Goal: Task Accomplishment & Management: Manage account settings

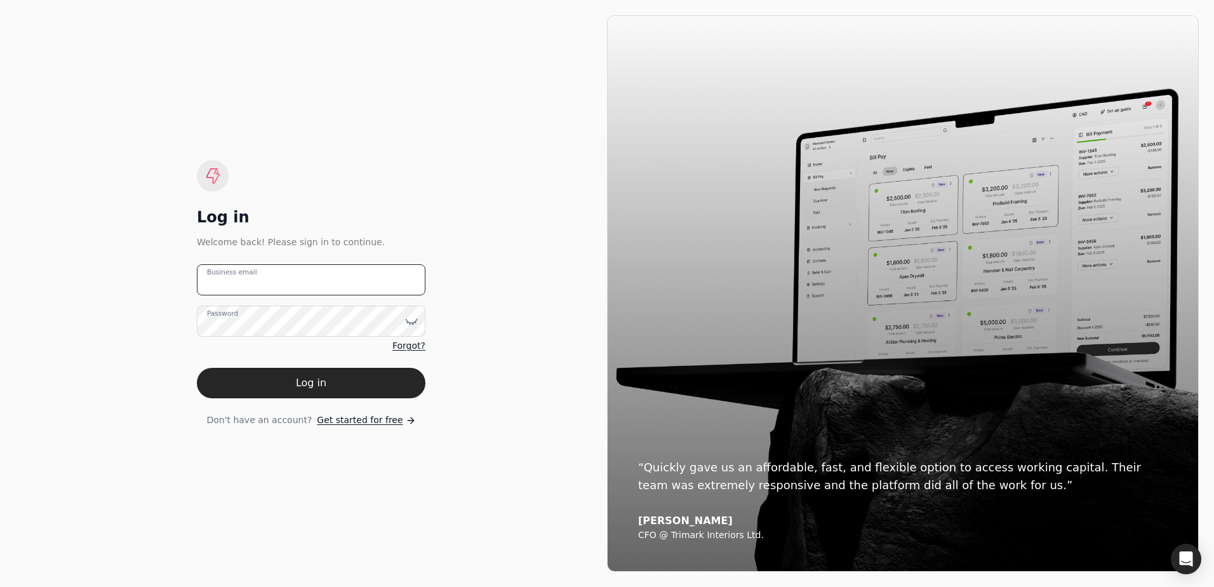
type email "[EMAIL_ADDRESS][DOMAIN_NAME]"
click at [320, 383] on button "Log in" at bounding box center [311, 383] width 229 height 30
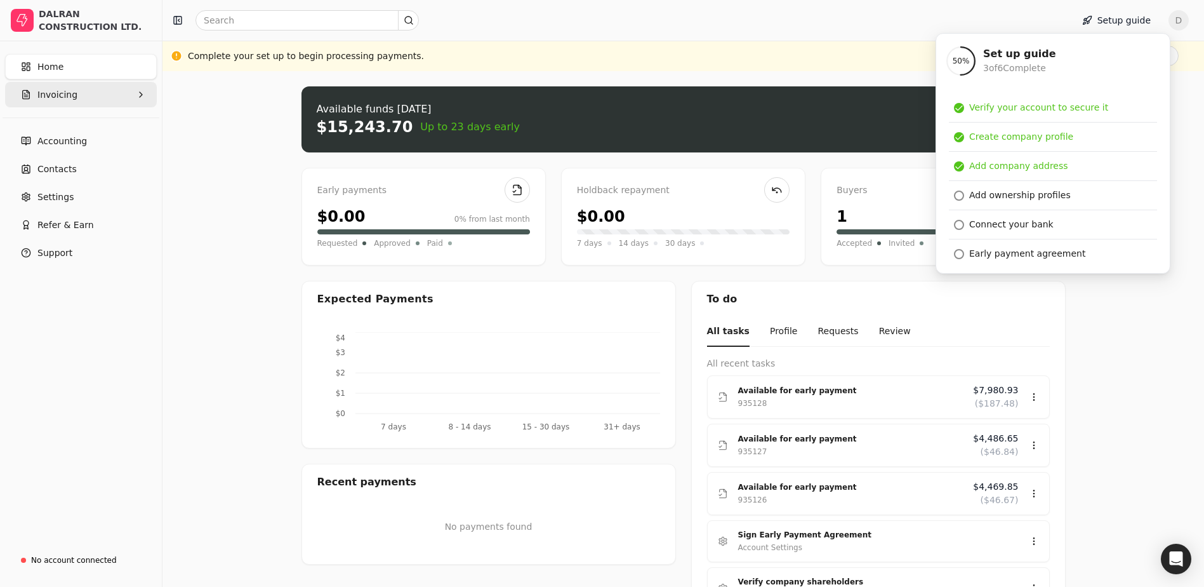
click at [102, 101] on button "Invoicing" at bounding box center [81, 94] width 152 height 25
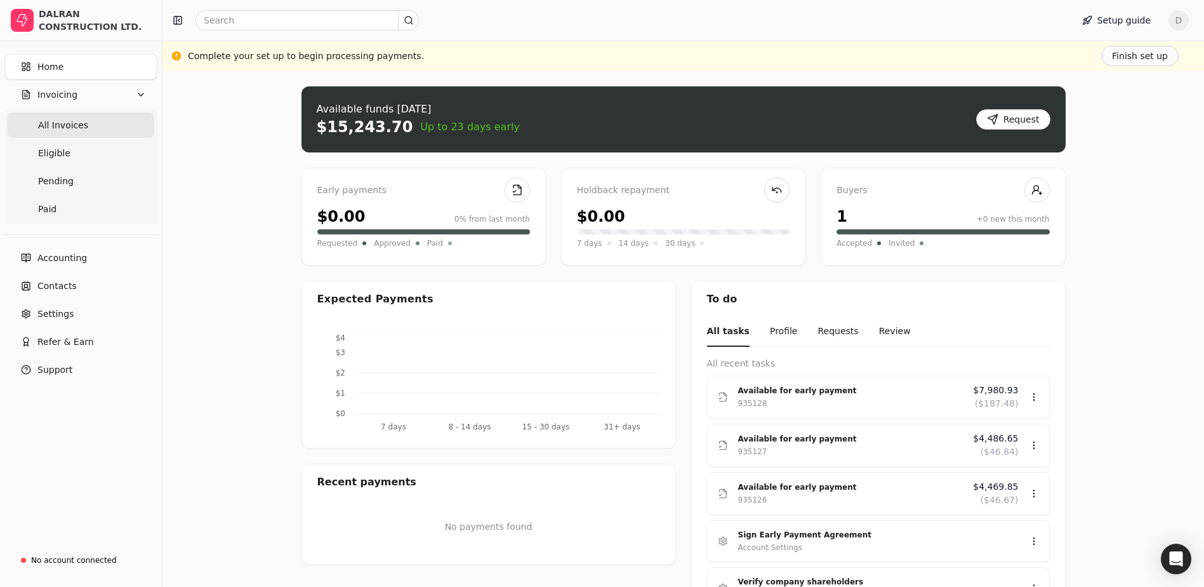
click at [84, 124] on Invoices "All Invoices" at bounding box center [81, 124] width 147 height 25
